Goal: Information Seeking & Learning: Learn about a topic

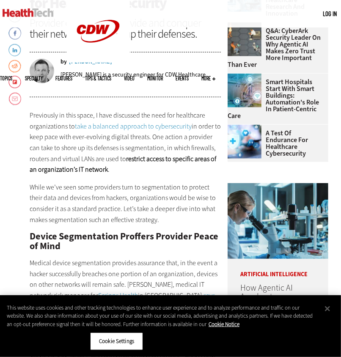
scroll to position [251, 0]
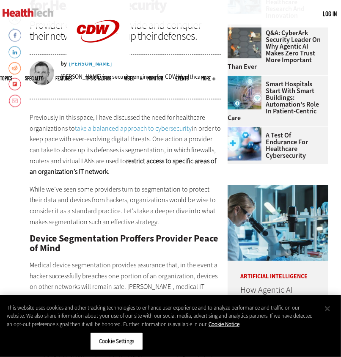
click at [329, 306] on button "Close" at bounding box center [327, 309] width 19 height 19
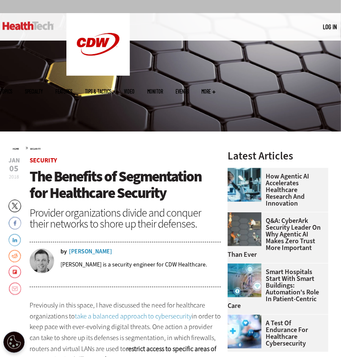
scroll to position [60, 0]
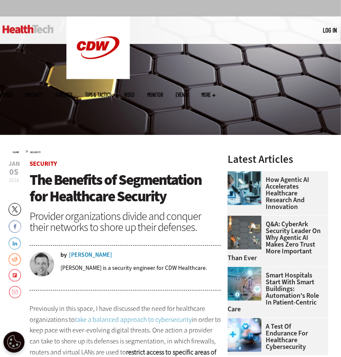
click at [150, 195] on span "The Benefits of Segmentation for Healthcare Security" at bounding box center [116, 188] width 172 height 36
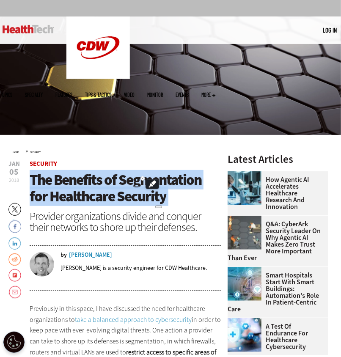
click at [150, 195] on span "The Benefits of Segmentation for Healthcare Security" at bounding box center [116, 188] width 172 height 36
copy header "The Benefits of Segmentation for Healthcare Security"
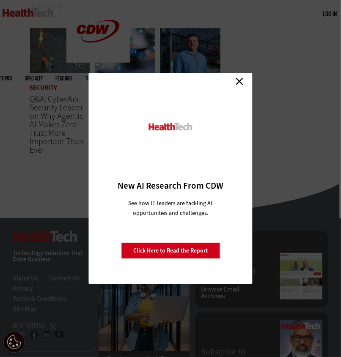
scroll to position [1289, 0]
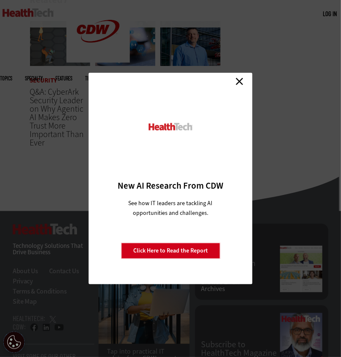
click at [241, 81] on link "Close" at bounding box center [239, 81] width 13 height 13
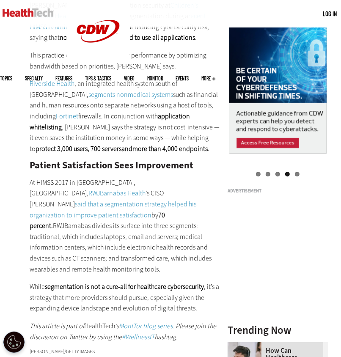
scroll to position [781, 0]
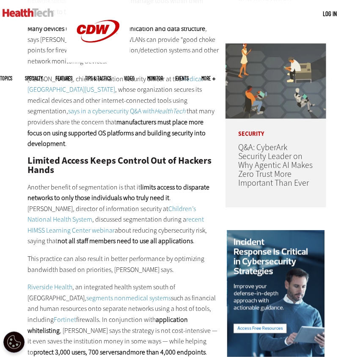
scroll to position [570, 2]
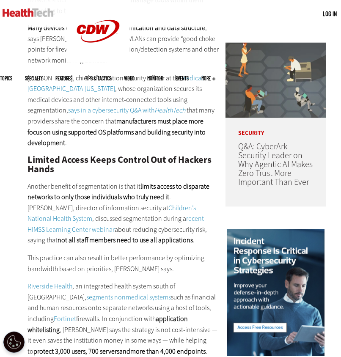
click at [201, 182] on strong "limits access to disparate networks to only those individuals who truly need it" at bounding box center [119, 192] width 182 height 20
copy strong "disparate"
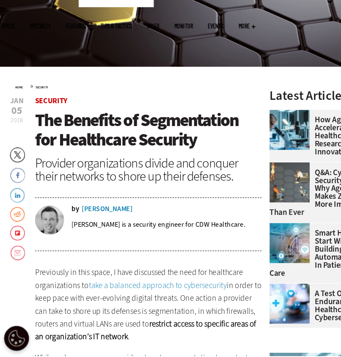
scroll to position [82, 0]
